Goal: Task Accomplishment & Management: Use online tool/utility

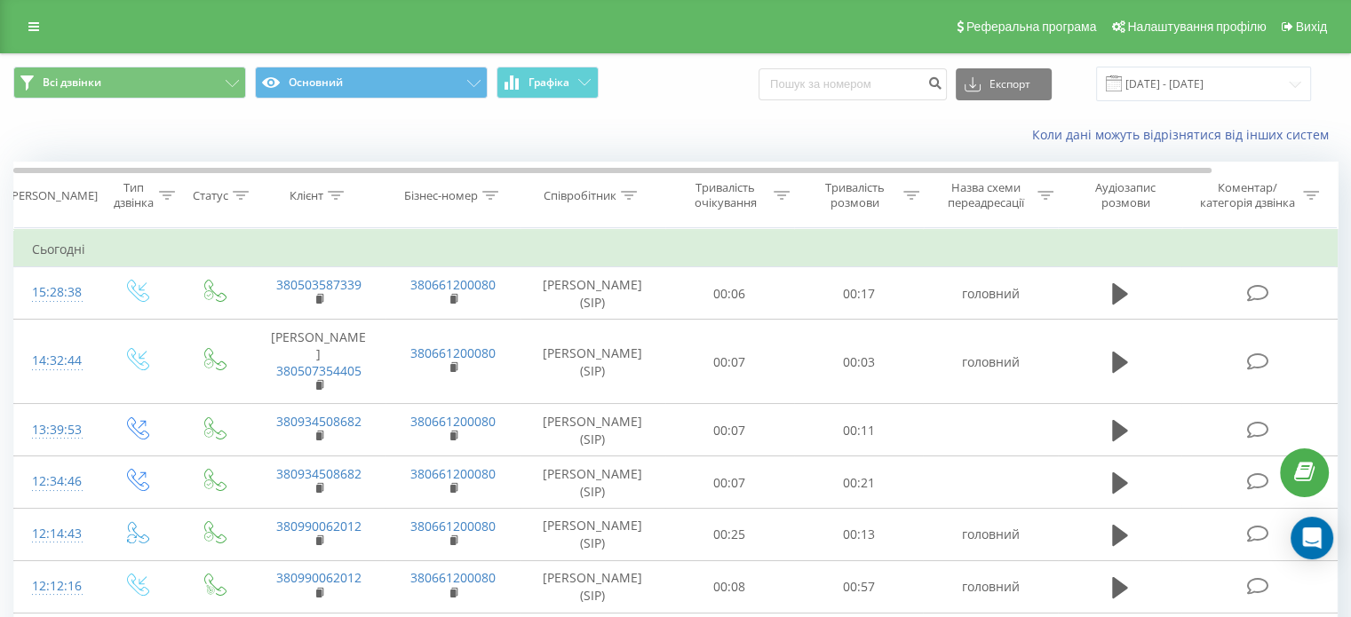
drag, startPoint x: 33, startPoint y: 27, endPoint x: 25, endPoint y: 38, distance: 14.0
click at [32, 27] on icon at bounding box center [33, 26] width 11 height 12
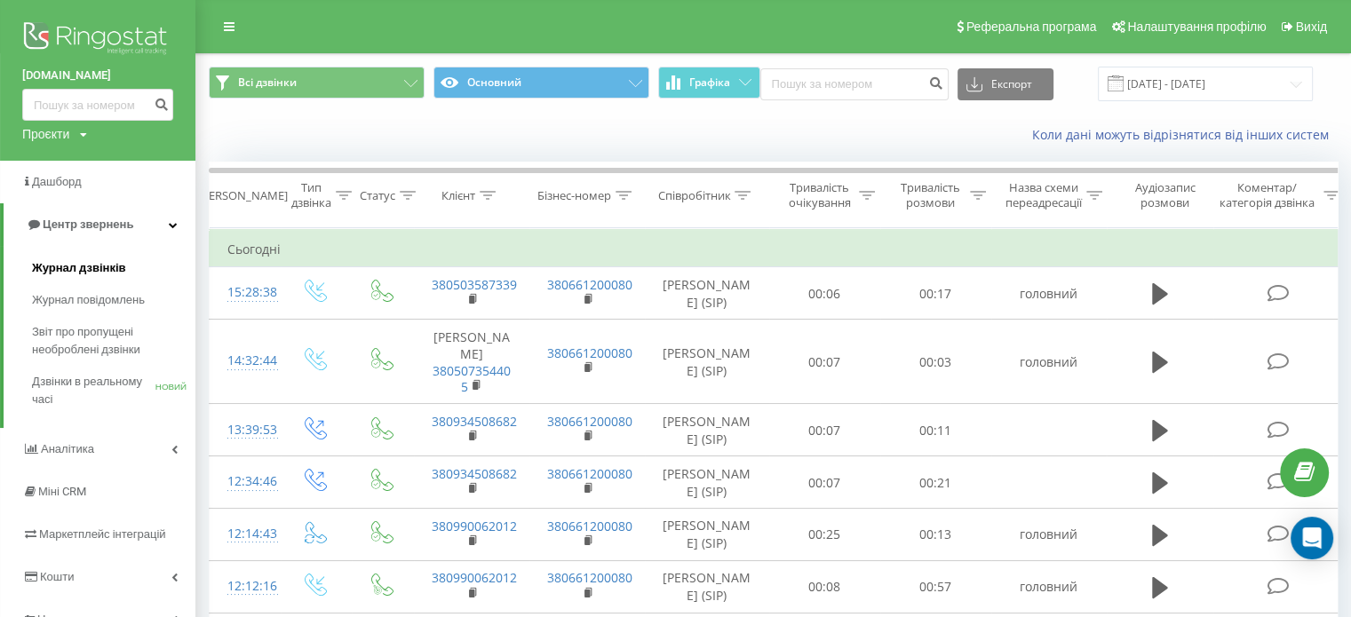
click at [92, 265] on font "Журнал дзвінків" at bounding box center [79, 267] width 94 height 13
